Goal: Information Seeking & Learning: Learn about a topic

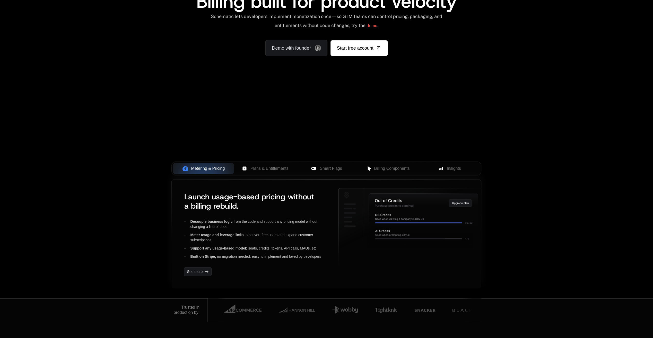
scroll to position [51, 0]
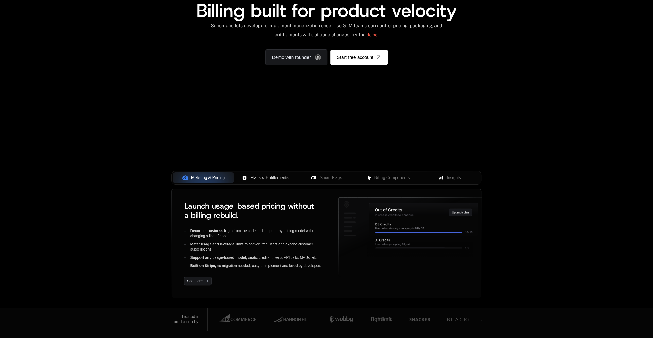
click at [274, 182] on button "Plans & Entitlements" at bounding box center [265, 177] width 62 height 11
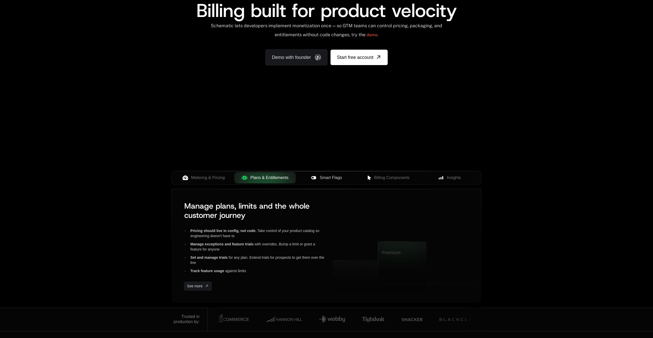
click at [326, 180] on button "Smart Flags" at bounding box center [327, 177] width 62 height 11
click at [374, 178] on span "Billing Components" at bounding box center [392, 178] width 36 height 6
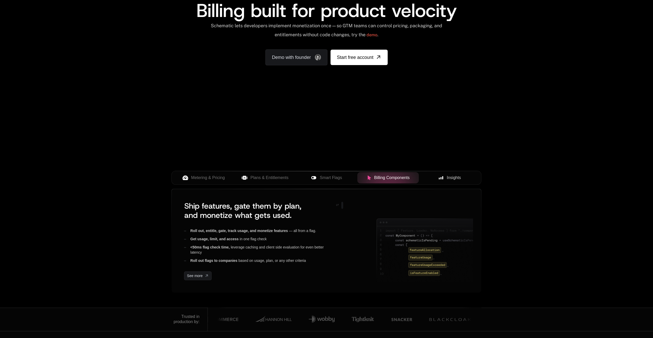
click at [462, 177] on div "Insights" at bounding box center [449, 178] width 53 height 6
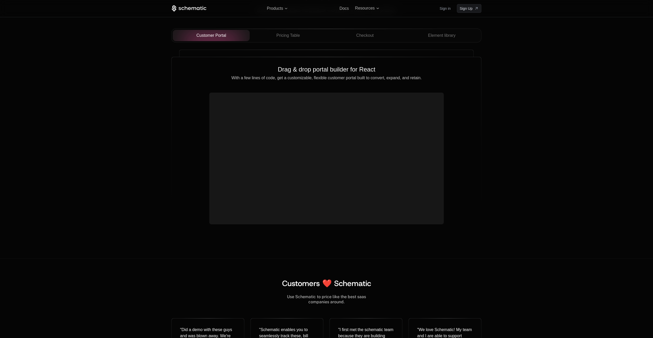
scroll to position [1751, 0]
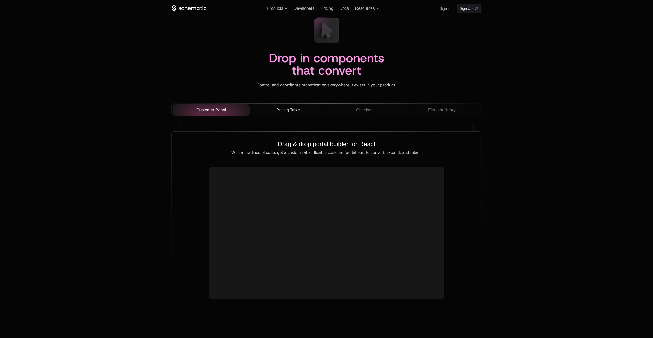
click at [288, 113] on span "Pricing Table" at bounding box center [288, 110] width 23 height 6
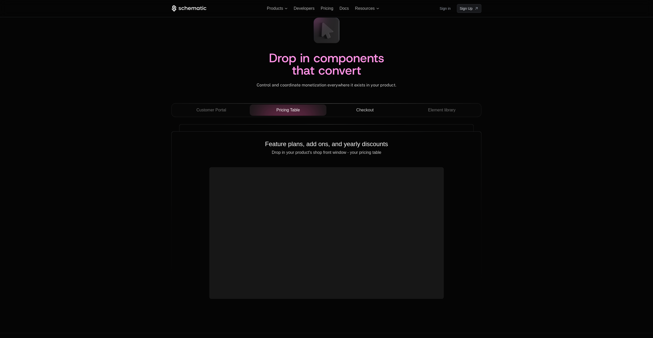
click at [365, 113] on span "Checkout" at bounding box center [365, 110] width 18 height 6
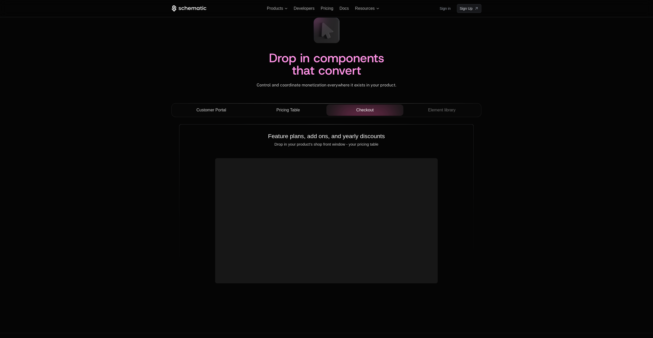
click at [200, 116] on button "Customer Portal" at bounding box center [211, 110] width 77 height 11
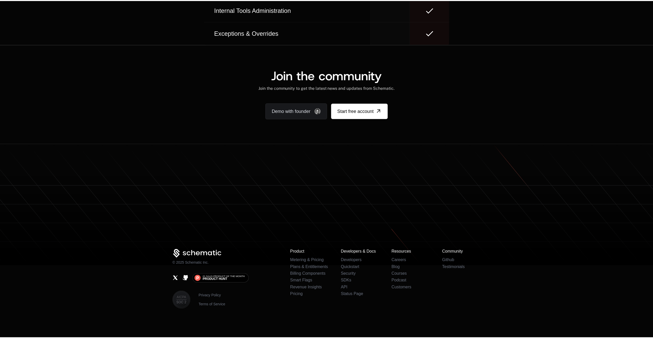
scroll to position [0, 0]
